Goal: Check status: Check status

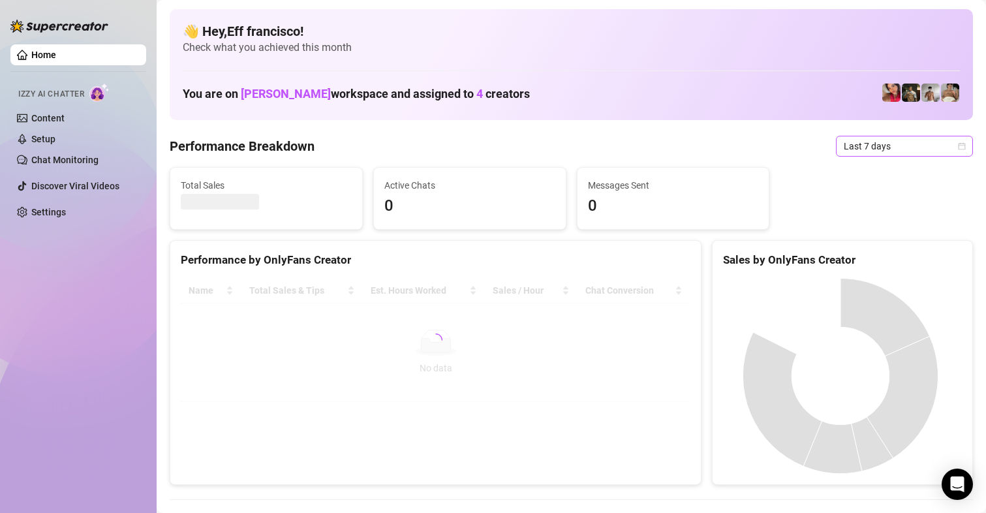
click at [897, 149] on span "Last 7 days" at bounding box center [904, 146] width 121 height 20
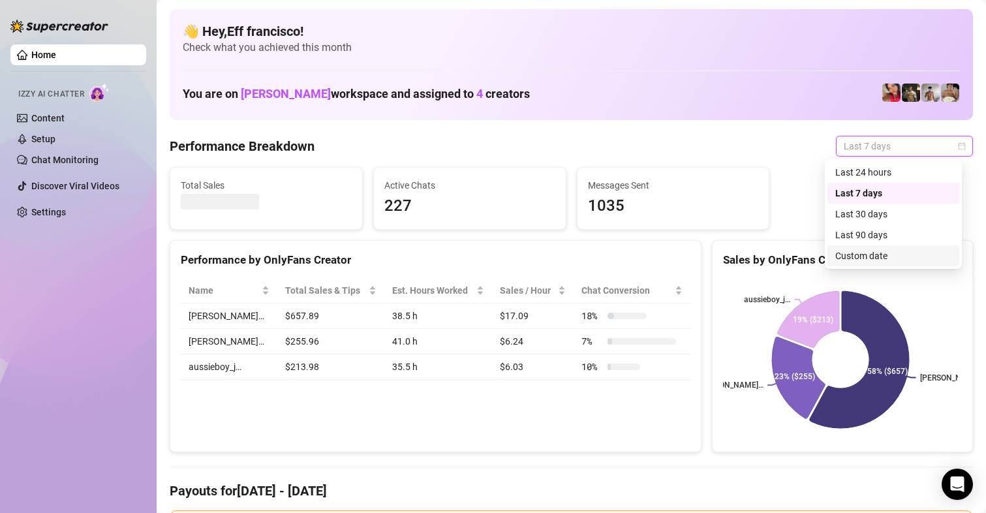
click at [859, 260] on div "Custom date" at bounding box center [894, 256] width 116 height 14
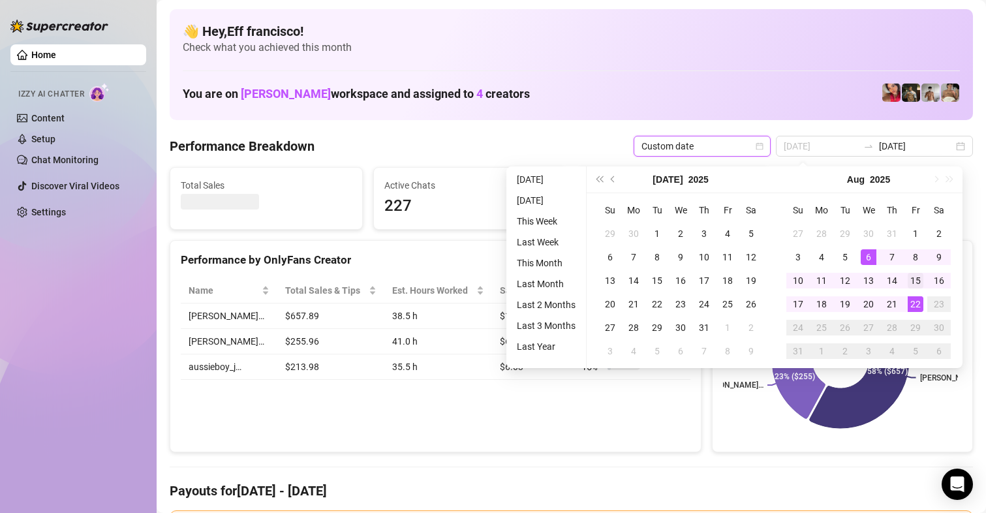
type input "[DATE]"
click at [918, 279] on div "15" at bounding box center [916, 281] width 16 height 16
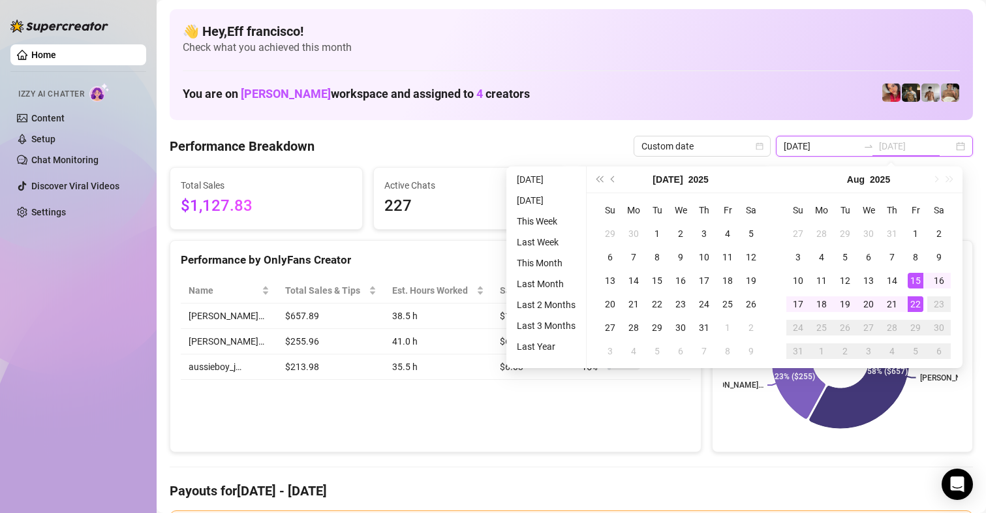
type input "[DATE]"
click at [818, 151] on input "[DATE]" at bounding box center [821, 146] width 74 height 14
type input "[DATE]"
click at [915, 310] on div "22" at bounding box center [916, 304] width 16 height 16
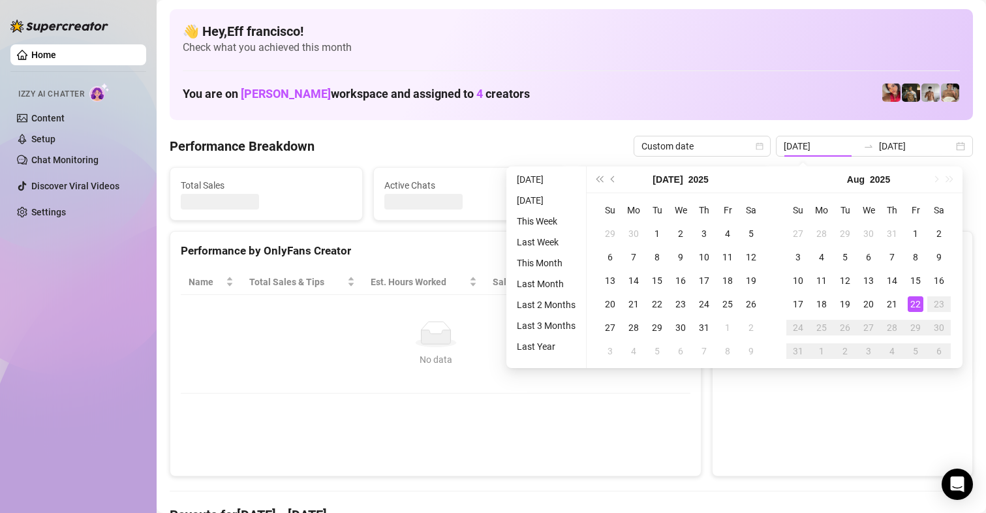
type input "[DATE]"
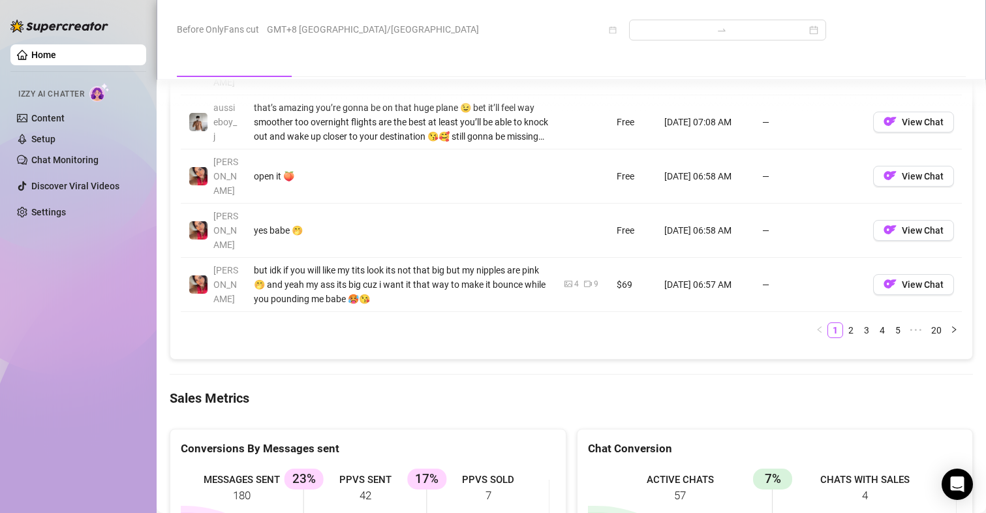
scroll to position [1632, 0]
